Goal: Task Accomplishment & Management: Manage account settings

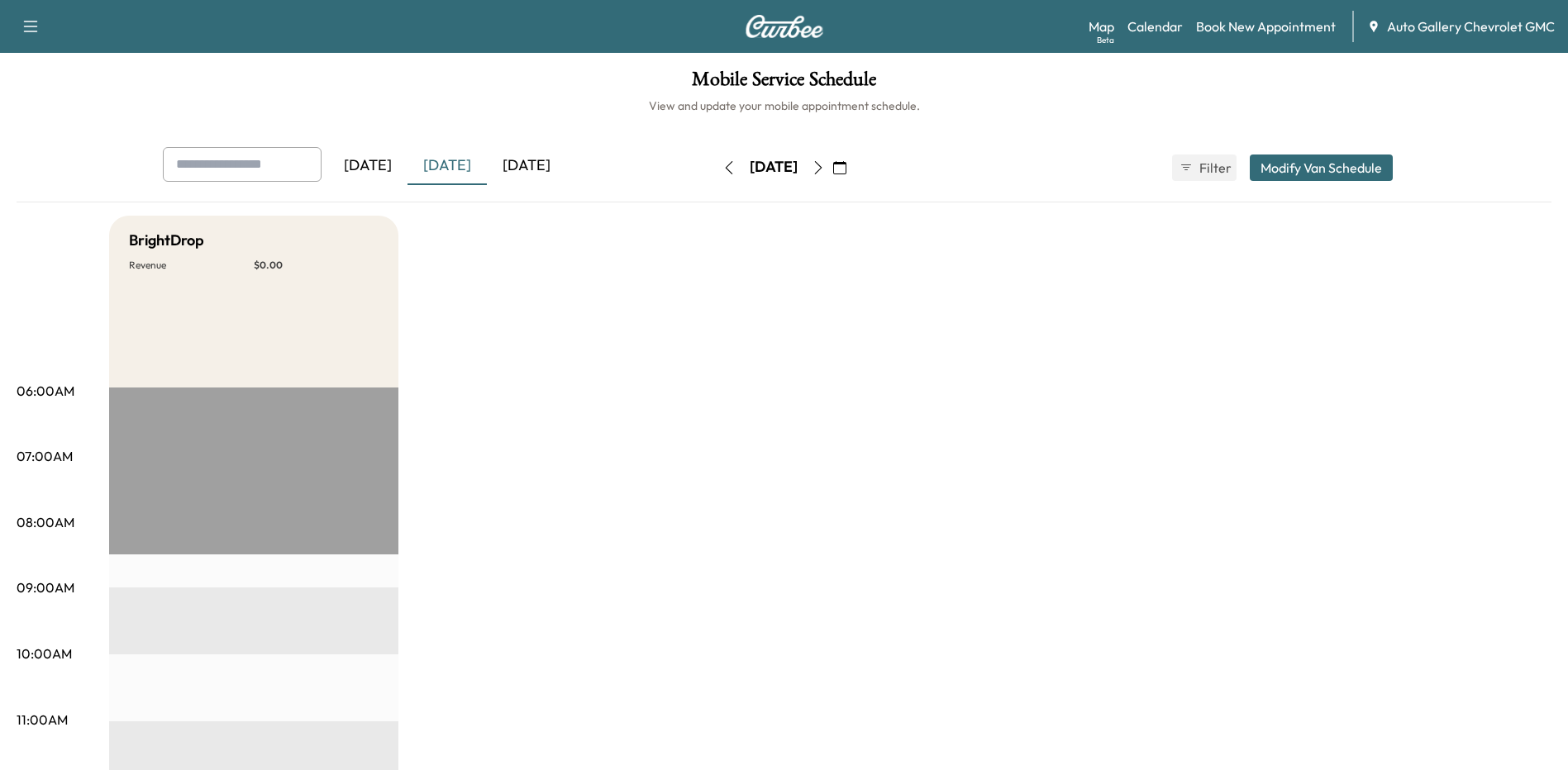
click at [435, 67] on div "Mobile Service Schedule View and update your mobile appointment schedule. [DATE…" at bounding box center [784, 762] width 1568 height 1419
click at [431, 106] on h6 "View and update your mobile appointment schedule." at bounding box center [784, 106] width 1535 height 17
click at [626, 106] on h6 "View and update your mobile appointment schedule." at bounding box center [784, 106] width 1535 height 17
click at [571, 83] on h1 "Mobile Service Schedule" at bounding box center [784, 84] width 1535 height 28
click at [618, 103] on h6 "View and update your mobile appointment schedule." at bounding box center [784, 106] width 1535 height 17
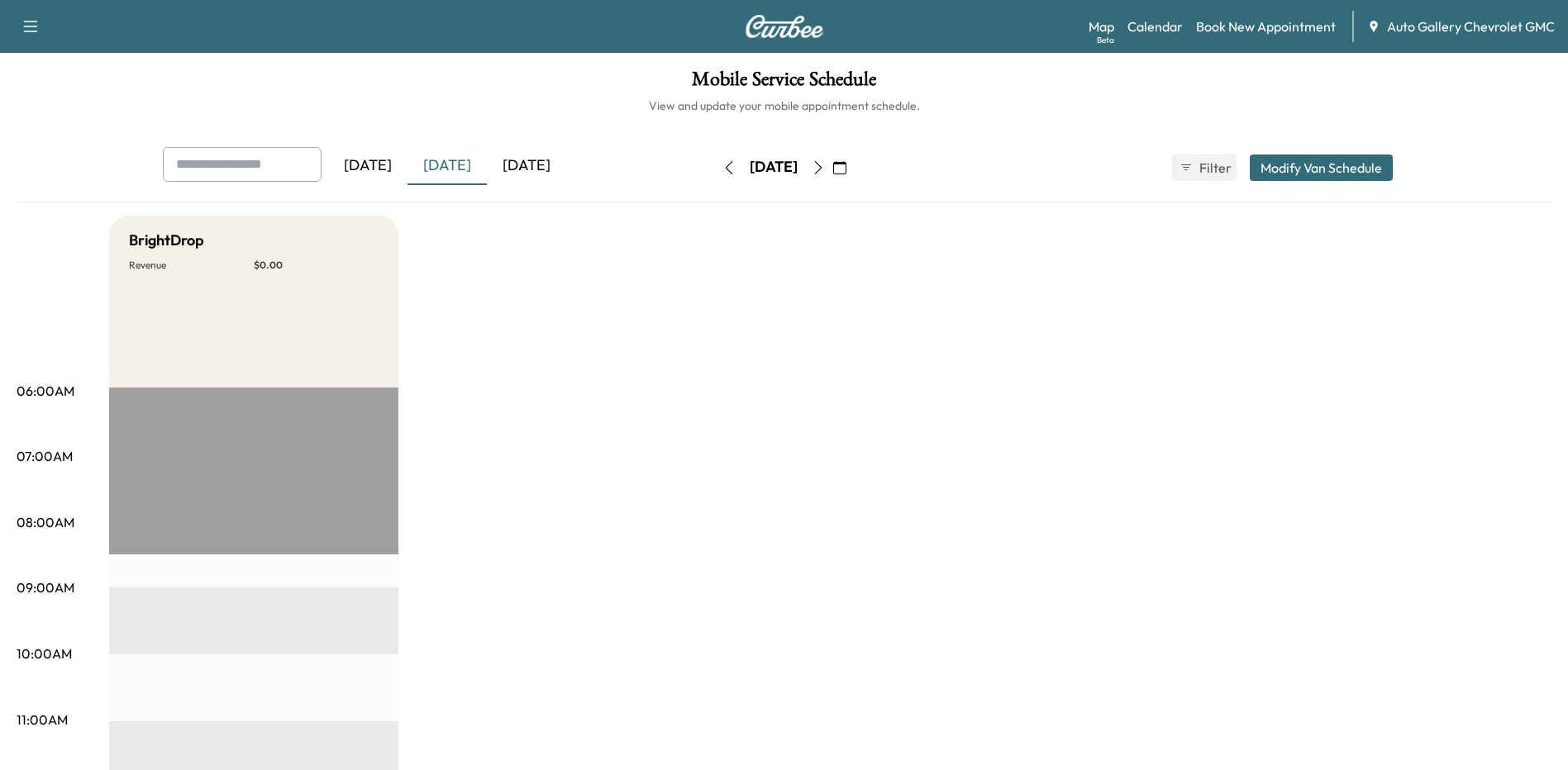
click at [616, 71] on h1 "Mobile Service Schedule" at bounding box center [784, 84] width 1535 height 28
click at [594, 99] on h6 "View and update your mobile appointment schedule." at bounding box center [784, 106] width 1535 height 17
click at [615, 74] on h1 "Mobile Service Schedule" at bounding box center [784, 84] width 1535 height 28
click at [614, 85] on h1 "Mobile Service Schedule" at bounding box center [784, 84] width 1535 height 28
click at [612, 98] on h6 "View and update your mobile appointment schedule." at bounding box center [784, 106] width 1535 height 17
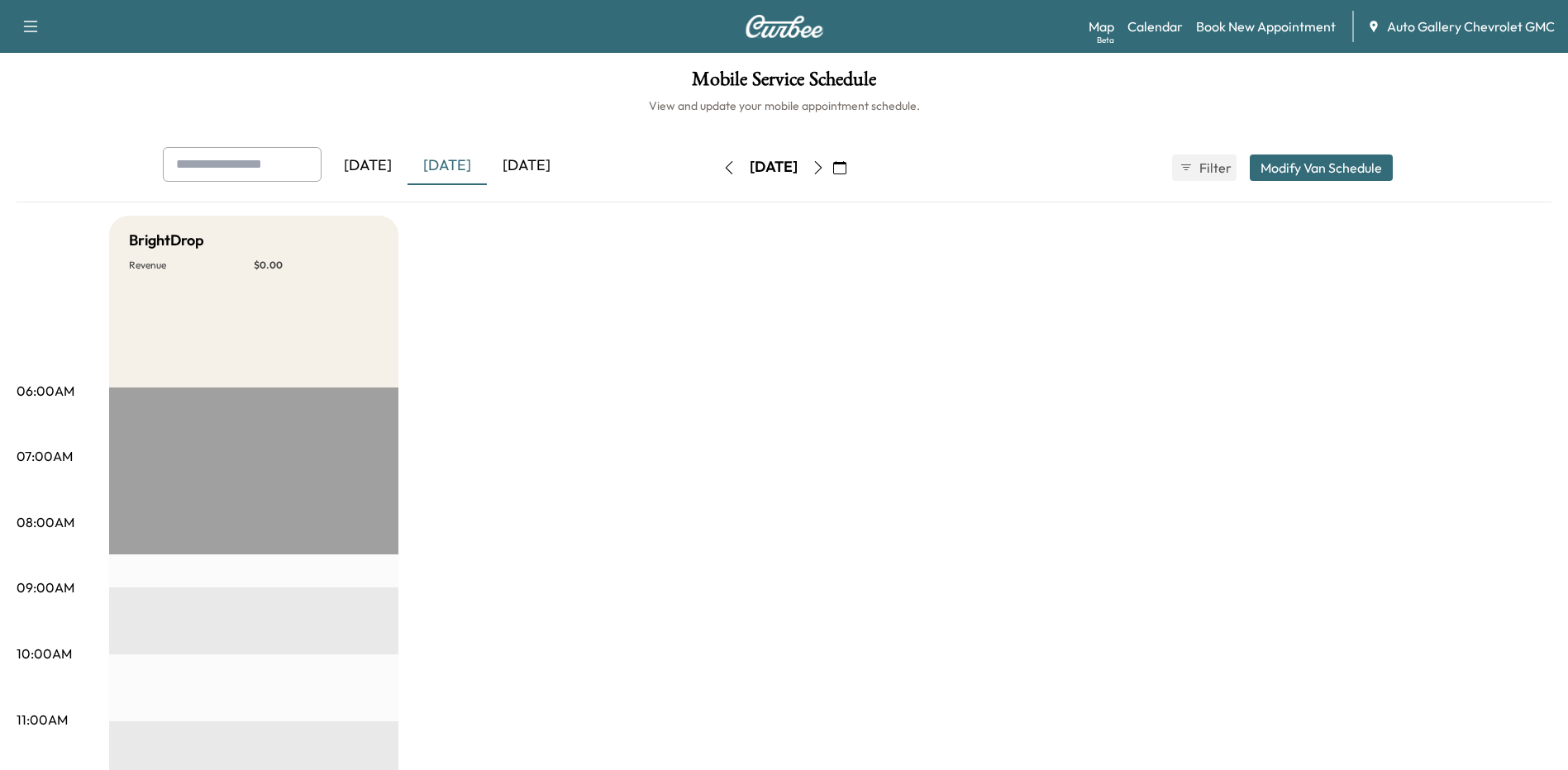
click at [605, 92] on h1 "Mobile Service Schedule" at bounding box center [784, 84] width 1535 height 28
click at [601, 98] on h6 "View and update your mobile appointment schedule." at bounding box center [784, 106] width 1535 height 17
